Goal: Find specific page/section: Find specific page/section

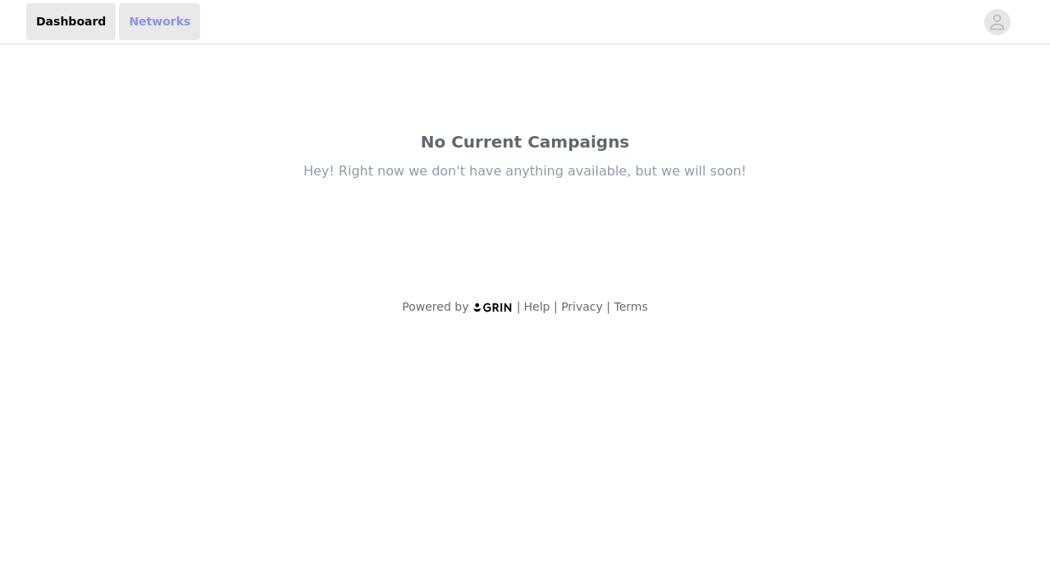
click at [144, 14] on link "Networks" at bounding box center [159, 21] width 81 height 37
click at [130, 25] on link "Networks" at bounding box center [159, 21] width 81 height 37
